Goal: Task Accomplishment & Management: Manage account settings

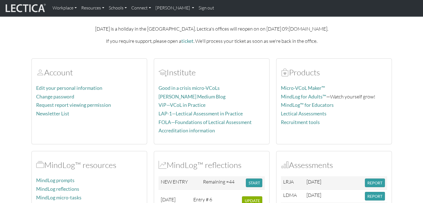
scroll to position [28, 0]
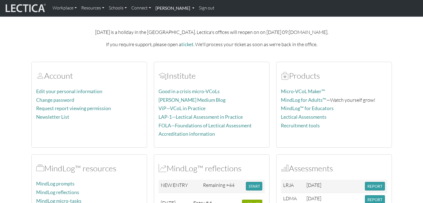
click at [165, 10] on link "[PERSON_NAME]" at bounding box center [174, 8] width 43 height 12
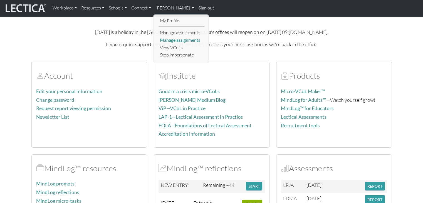
click at [184, 40] on link "Manage assignments" at bounding box center [181, 40] width 46 height 8
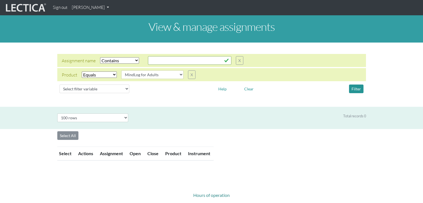
select select "icontains"
select select "MindLog for Adults"
select select "100"
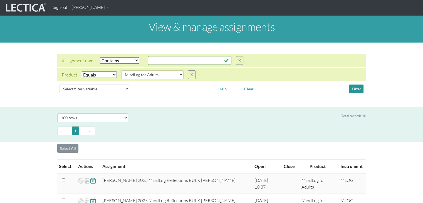
click at [86, 4] on link "[PERSON_NAME]" at bounding box center [91, 7] width 42 height 11
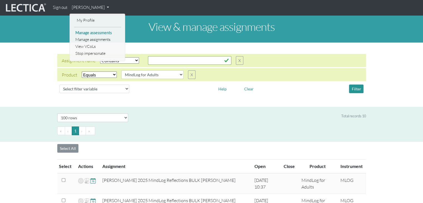
click at [97, 33] on link "Manage assessments" at bounding box center [97, 32] width 47 height 7
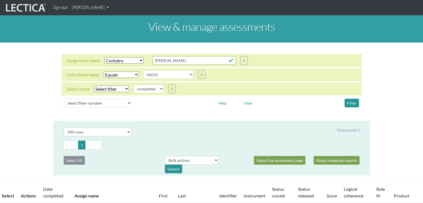
select select "icontains"
select select "MLOG"
select select
select select "100"
click at [99, 7] on link "[PERSON_NAME]" at bounding box center [91, 7] width 42 height 11
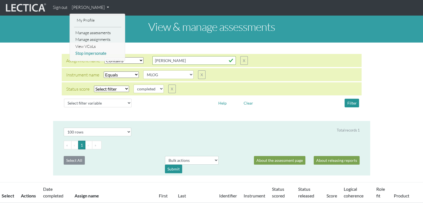
click at [98, 54] on link "Stop impersonate" at bounding box center [97, 53] width 47 height 7
